Goal: Find specific page/section: Find specific page/section

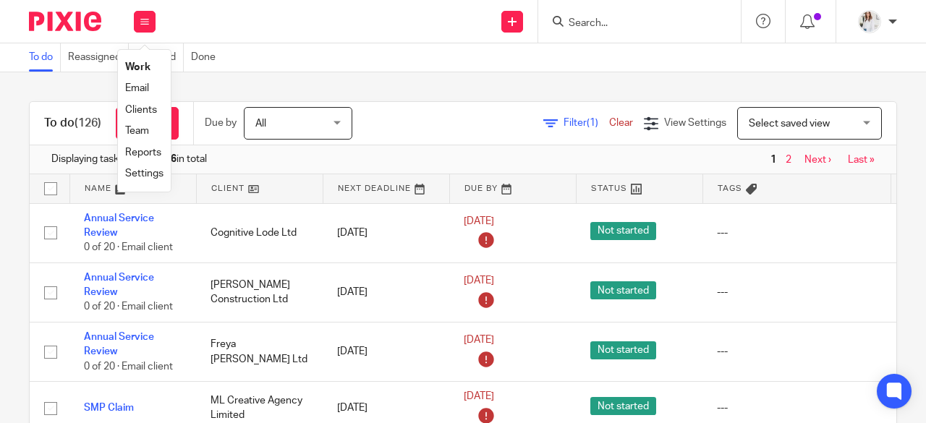
click at [602, 22] on input "Search" at bounding box center [632, 23] width 130 height 13
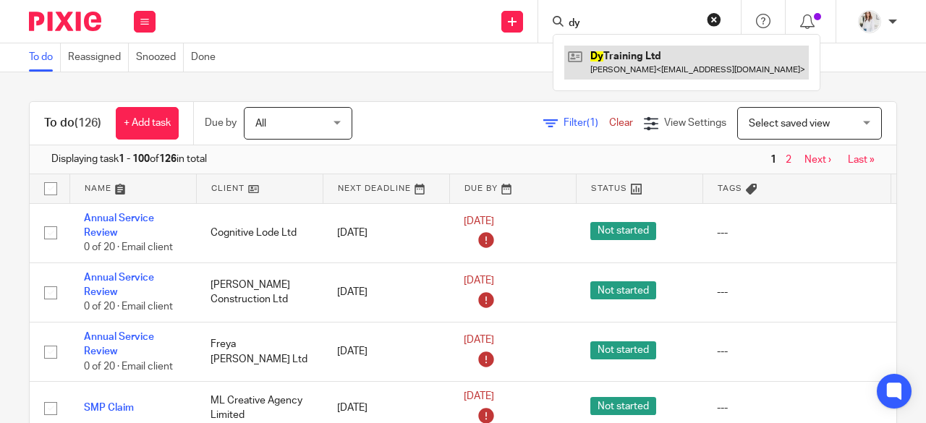
type input "dy"
click at [623, 66] on link at bounding box center [686, 62] width 244 height 33
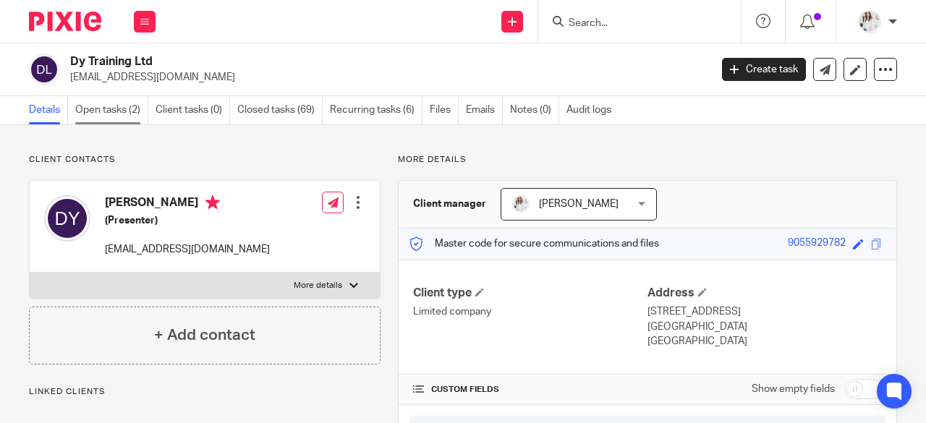
click at [122, 105] on link "Open tasks (2)" at bounding box center [111, 110] width 73 height 28
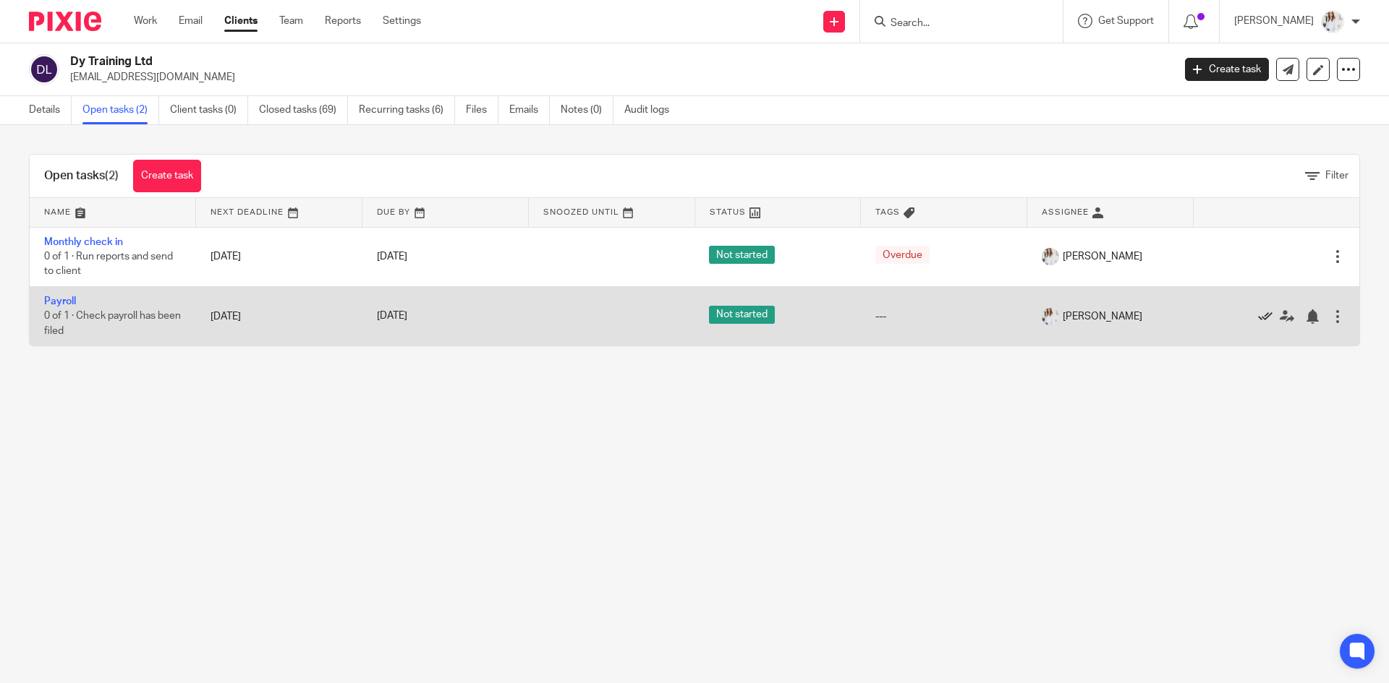
click at [925, 312] on icon at bounding box center [1265, 317] width 14 height 14
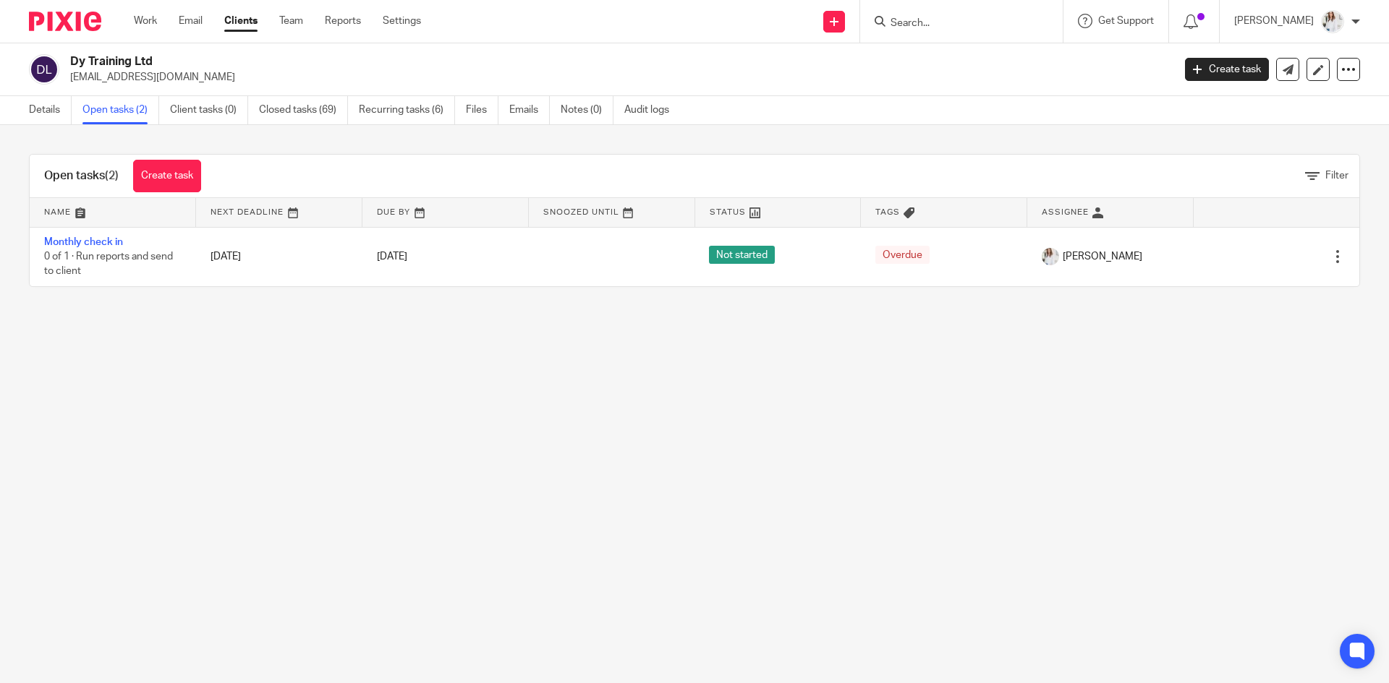
click at [925, 22] on input "Search" at bounding box center [954, 23] width 130 height 13
type input "amber"
click at [925, 81] on link at bounding box center [975, 79] width 179 height 22
